Goal: Task Accomplishment & Management: Complete application form

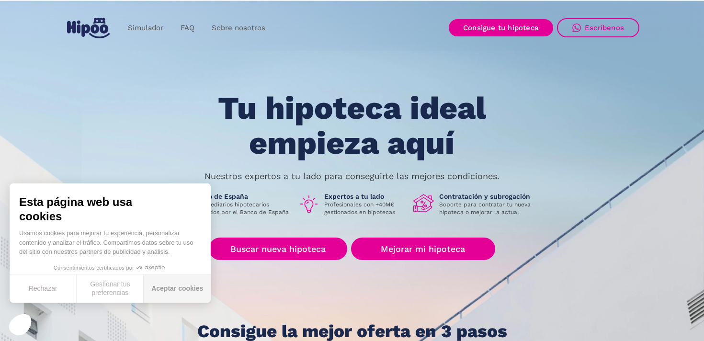
click at [176, 289] on button "Aceptar cookies" at bounding box center [177, 288] width 67 height 28
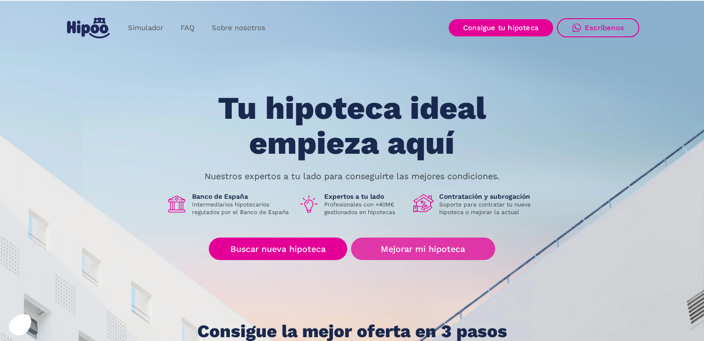
click at [402, 246] on link "Mejorar mi hipoteca" at bounding box center [423, 249] width 144 height 23
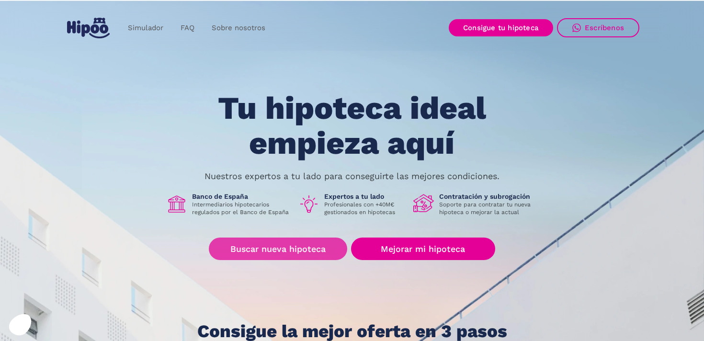
click at [260, 249] on link "Buscar nueva hipoteca" at bounding box center [278, 249] width 138 height 23
